Goal: Task Accomplishment & Management: Use online tool/utility

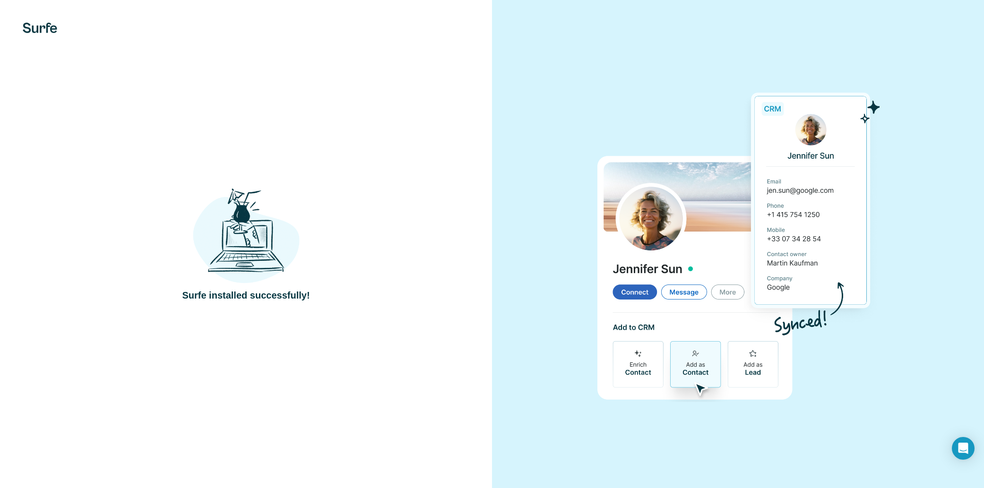
click at [571, 237] on div at bounding box center [738, 244] width 492 height 488
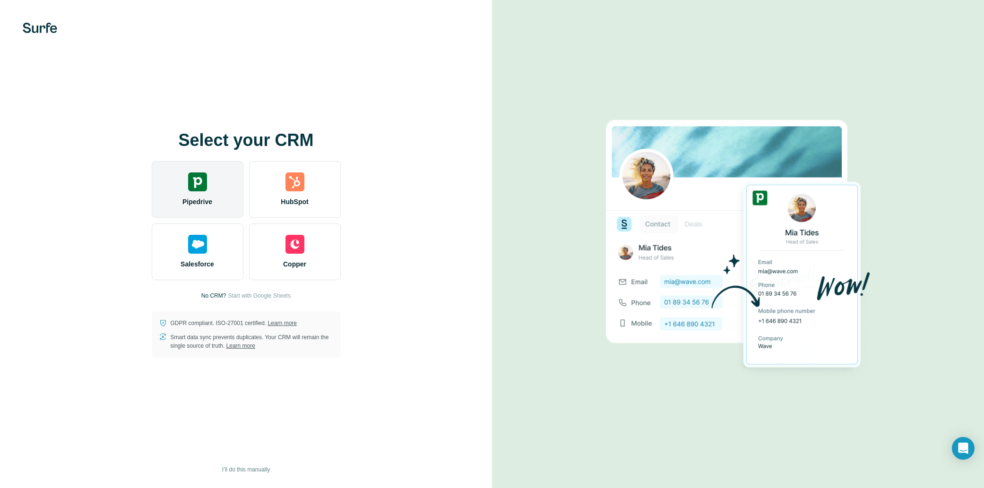
click at [180, 187] on div "Pipedrive" at bounding box center [198, 189] width 92 height 57
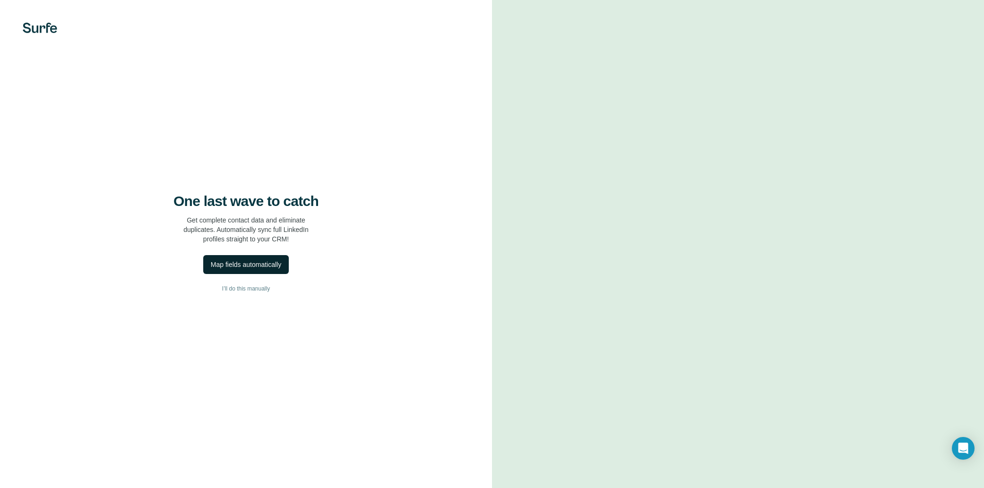
click at [257, 264] on div "Map fields automatically" at bounding box center [246, 264] width 70 height 9
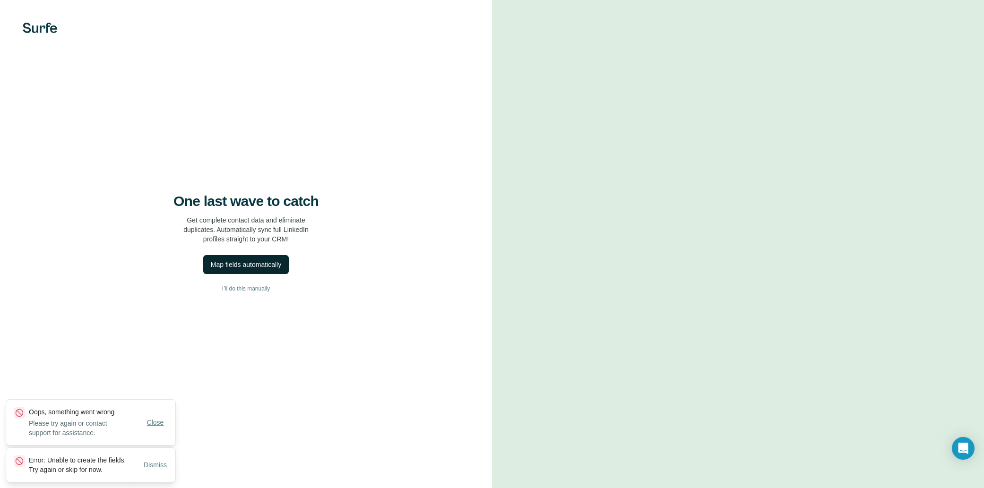
click at [158, 418] on span "Close" at bounding box center [155, 422] width 17 height 9
click at [159, 466] on button "Dismiss" at bounding box center [155, 464] width 36 height 17
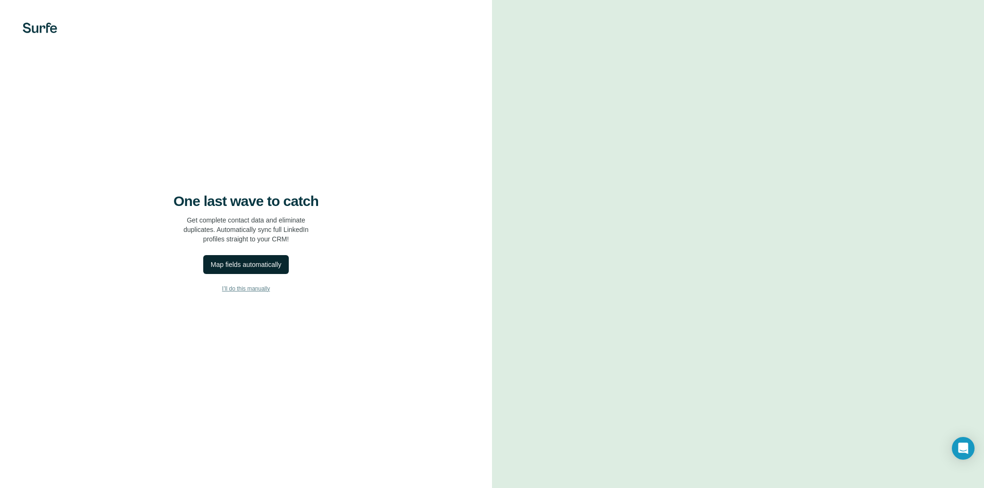
click at [252, 283] on button "I’ll do this manually" at bounding box center [246, 289] width 454 height 14
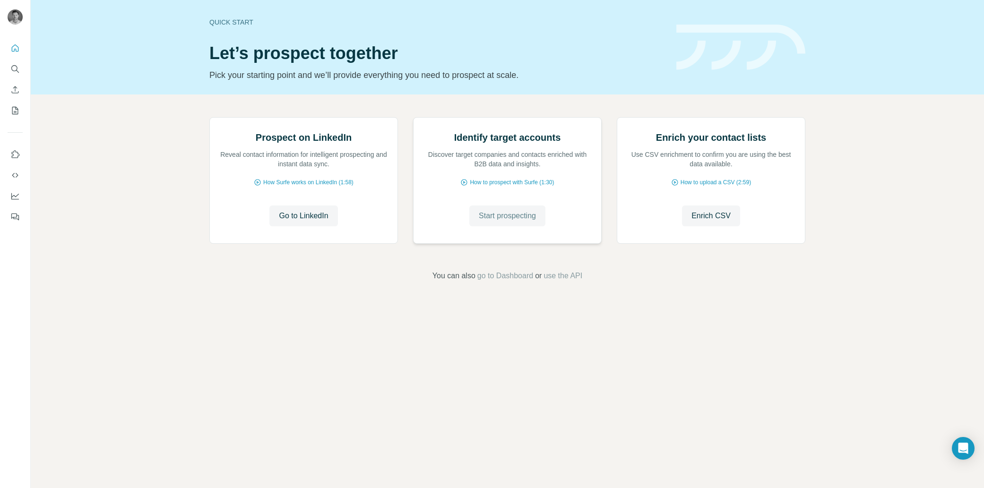
click at [507, 222] on span "Start prospecting" at bounding box center [507, 215] width 57 height 11
